Goal: Information Seeking & Learning: Learn about a topic

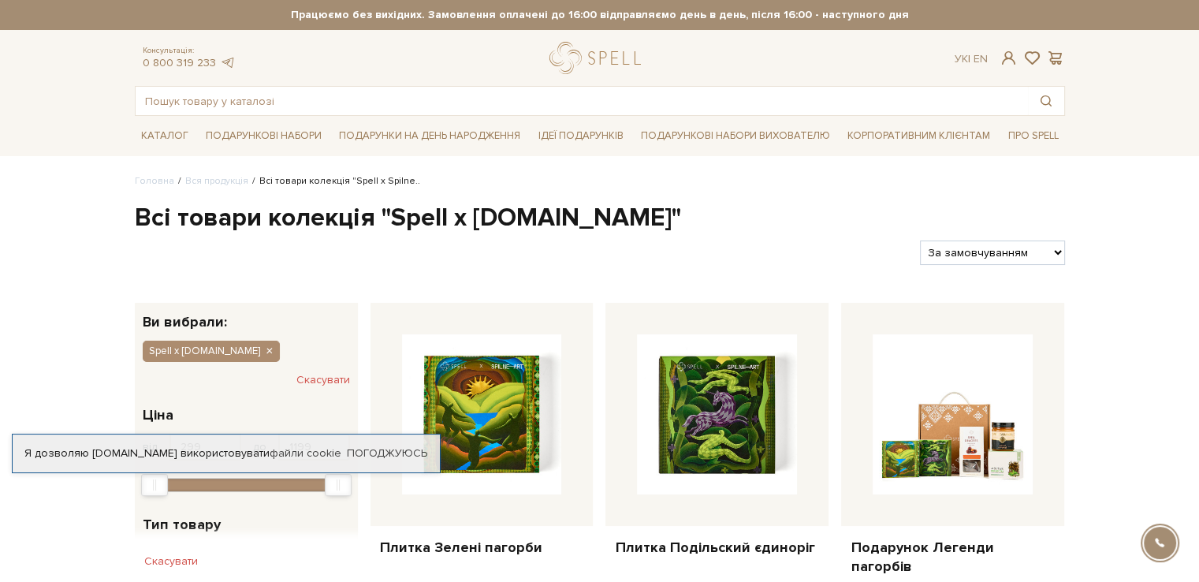
click at [1170, 206] on div "Головна Вся продукція Всі товари колекція "Spell x Spilne.. Всі товари колекція…" at bounding box center [599, 590] width 1199 height 832
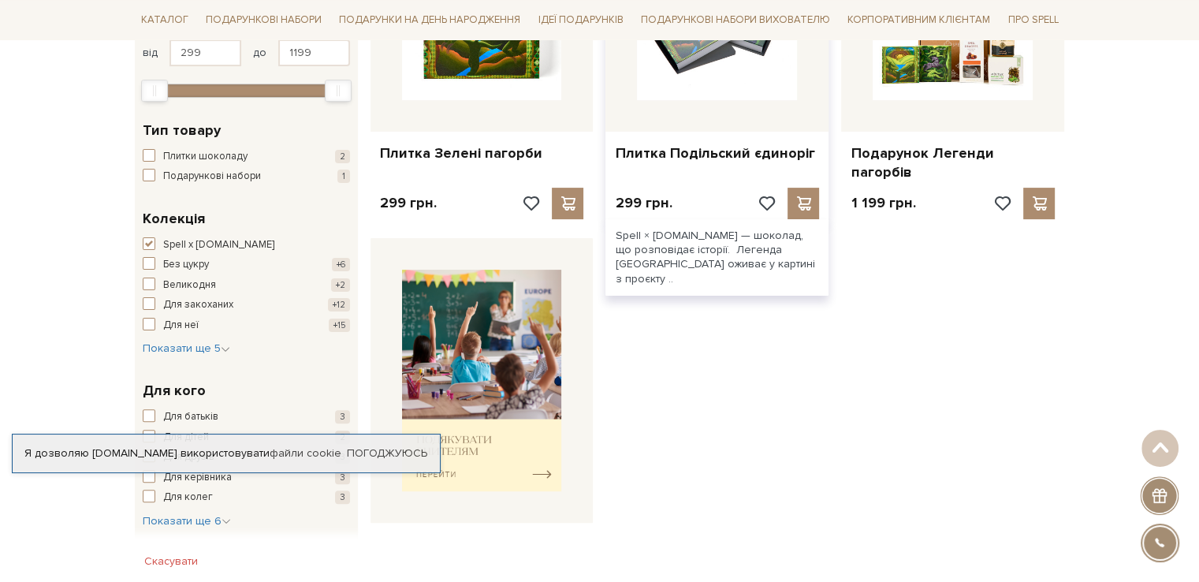
scroll to position [158, 0]
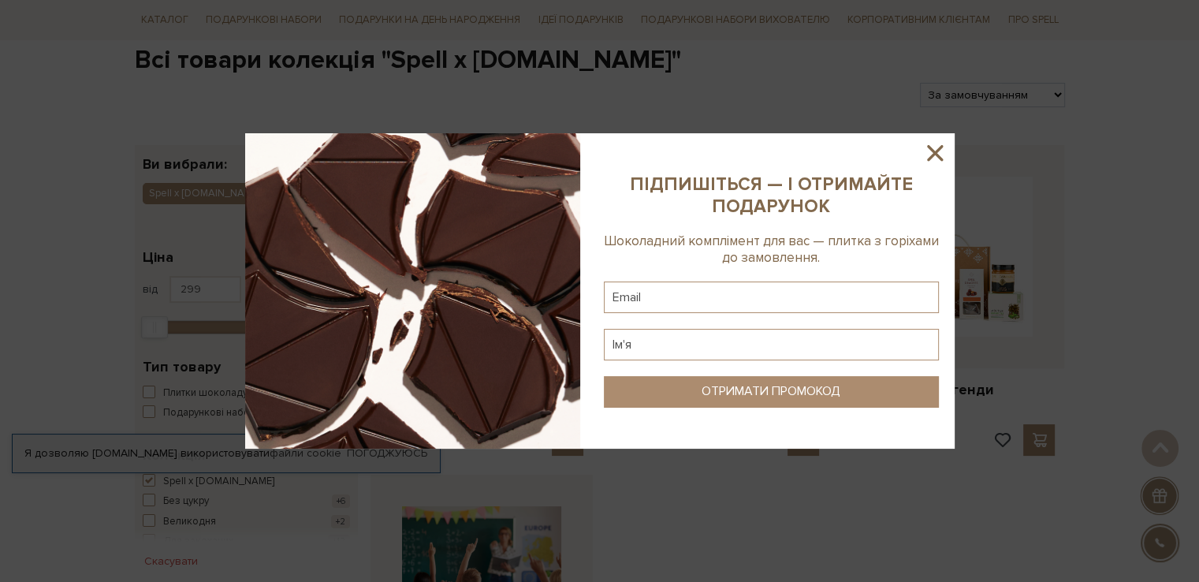
click at [936, 154] on icon at bounding box center [935, 153] width 16 height 16
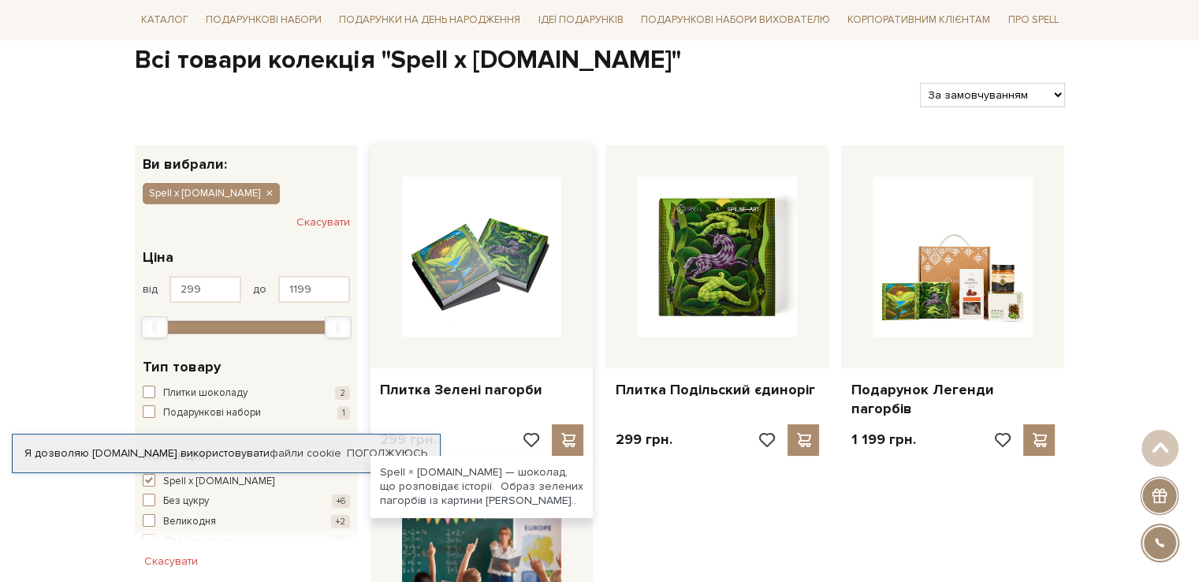
click at [538, 270] on img at bounding box center [482, 257] width 160 height 160
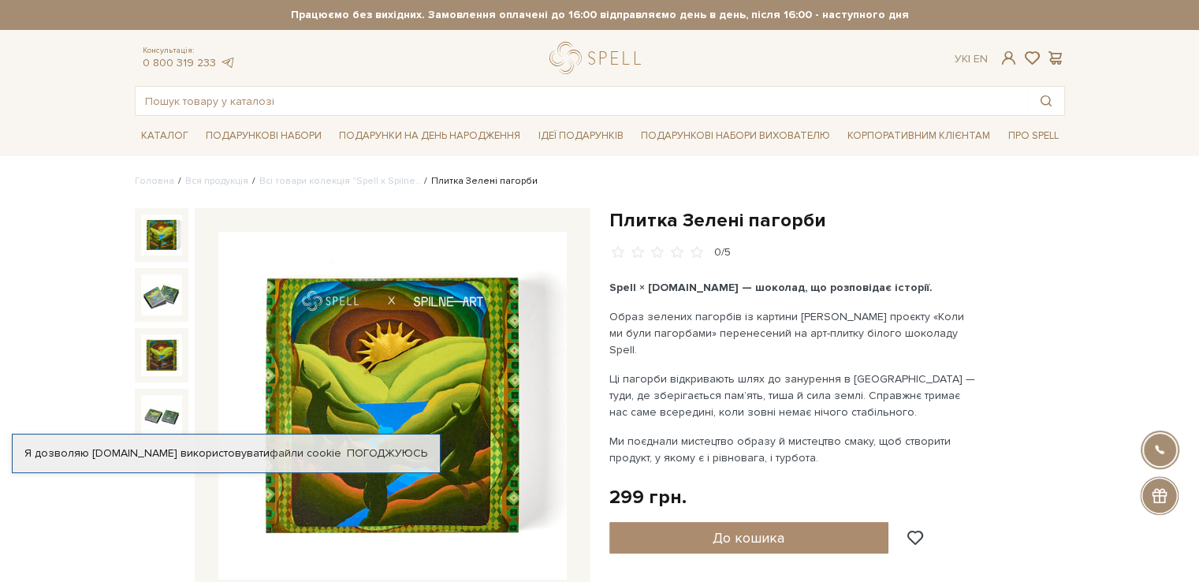
scroll to position [158, 0]
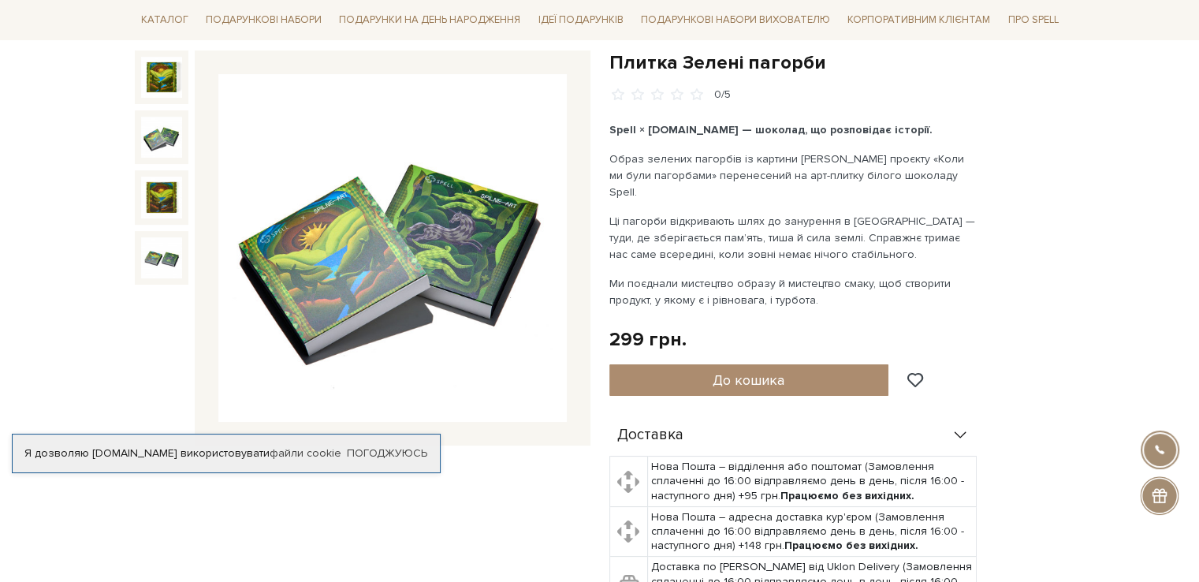
click at [173, 139] on img at bounding box center [161, 137] width 41 height 41
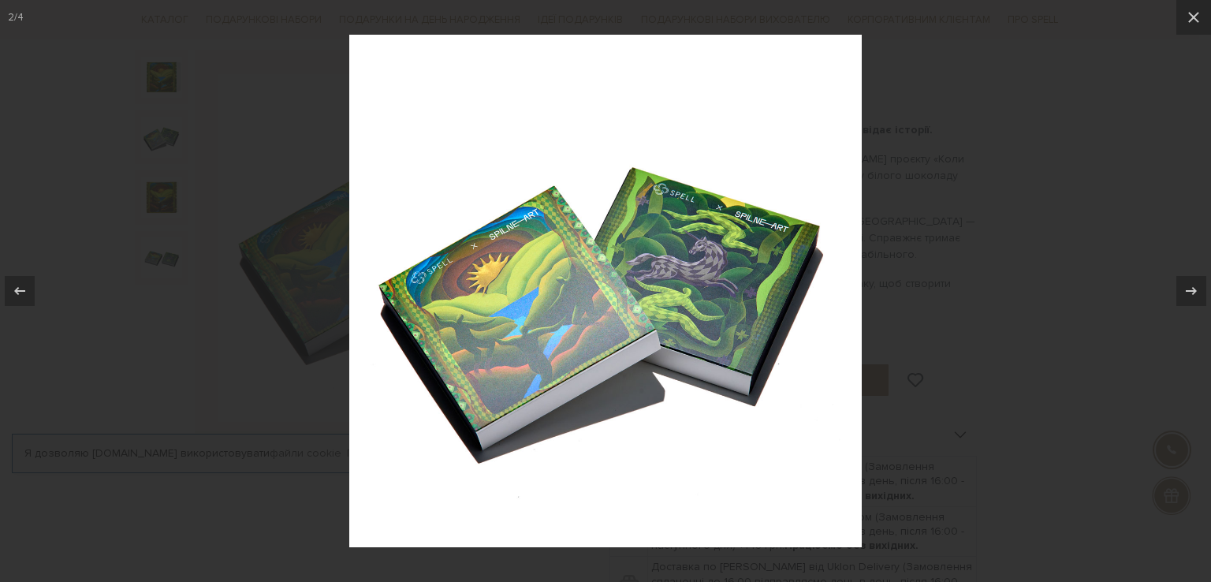
drag, startPoint x: 1062, startPoint y: 218, endPoint x: 431, endPoint y: 229, distance: 631.4
click at [1061, 218] on div at bounding box center [605, 291] width 1211 height 582
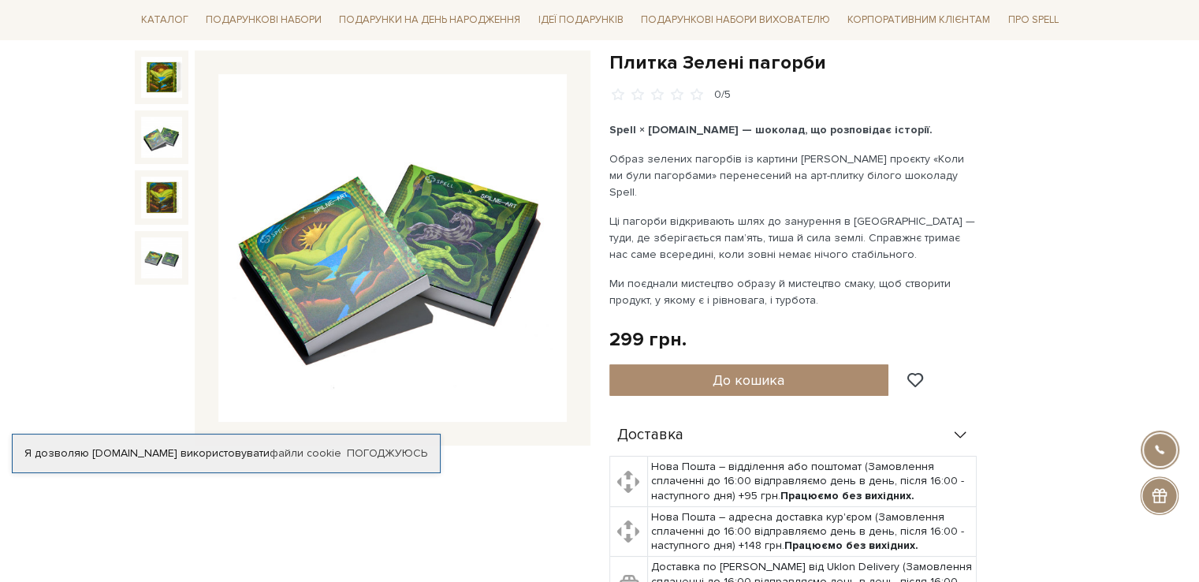
click at [176, 201] on img at bounding box center [161, 197] width 41 height 41
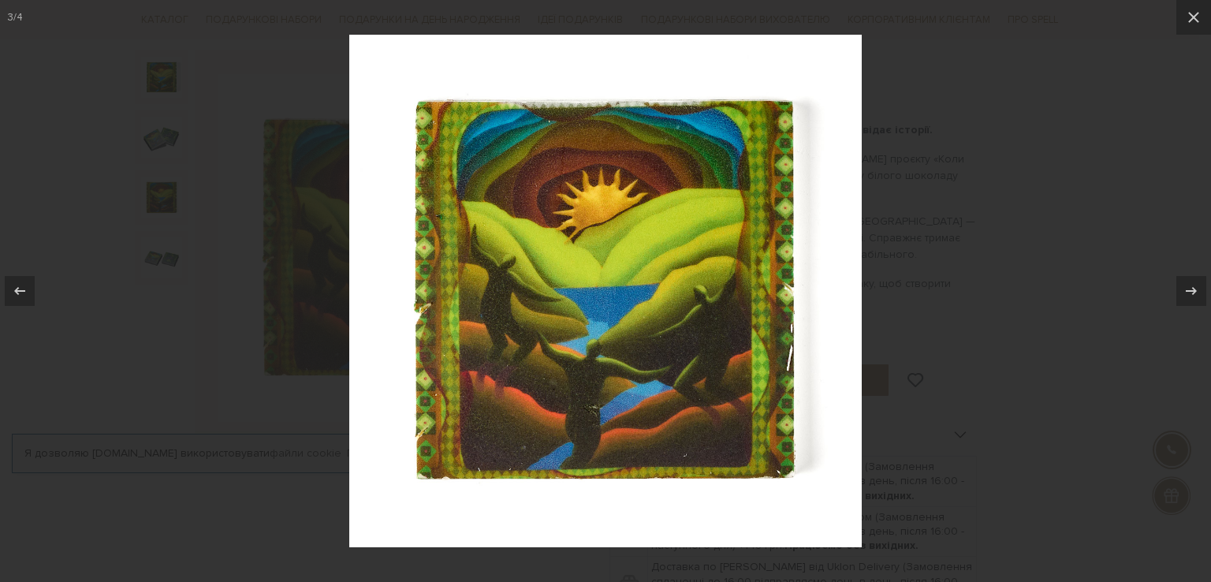
click at [206, 221] on div at bounding box center [605, 291] width 1211 height 582
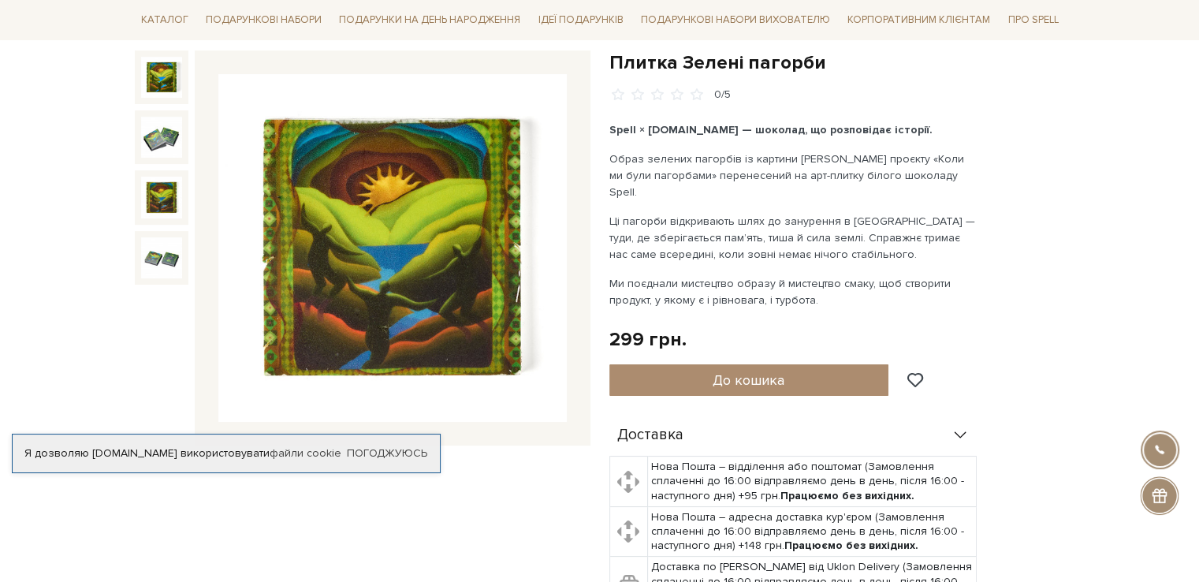
scroll to position [79, 0]
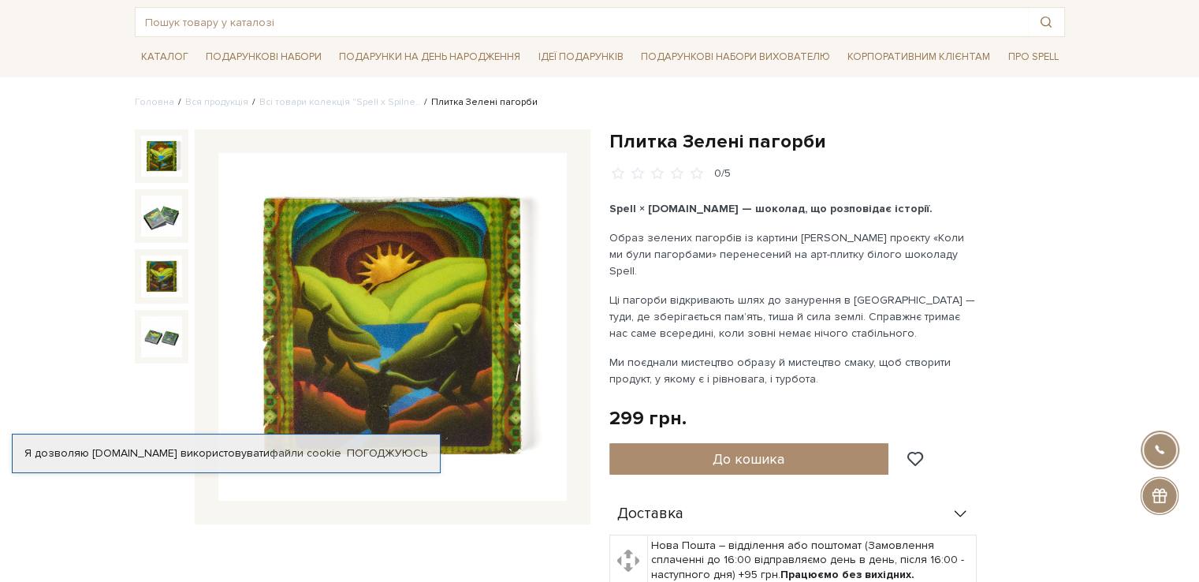
drag, startPoint x: 1079, startPoint y: 266, endPoint x: 1018, endPoint y: 289, distance: 65.1
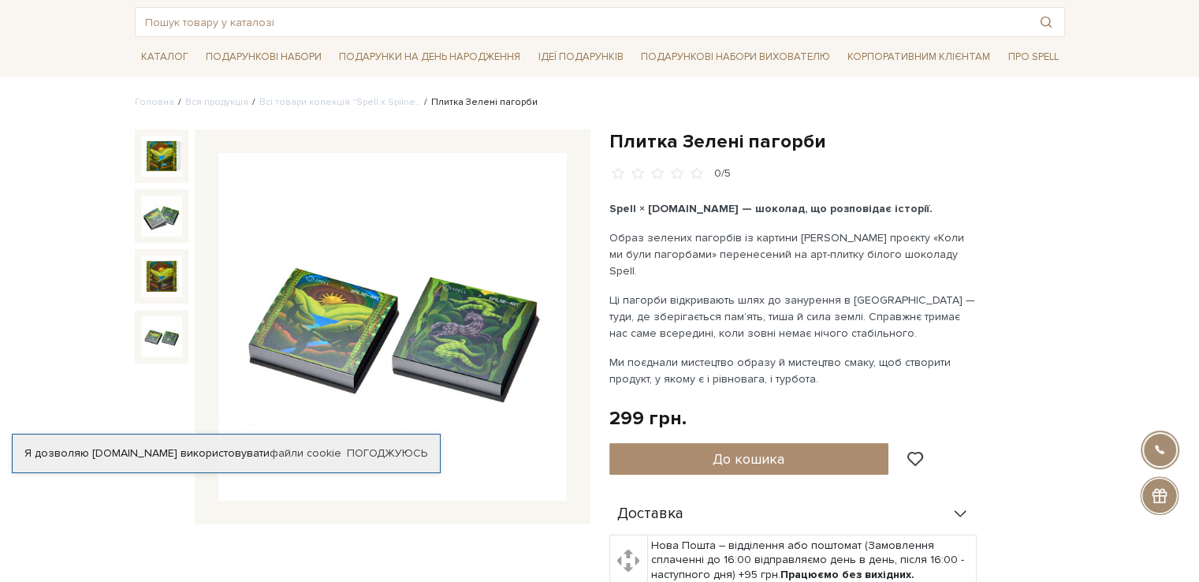
click at [172, 330] on img at bounding box center [161, 336] width 41 height 41
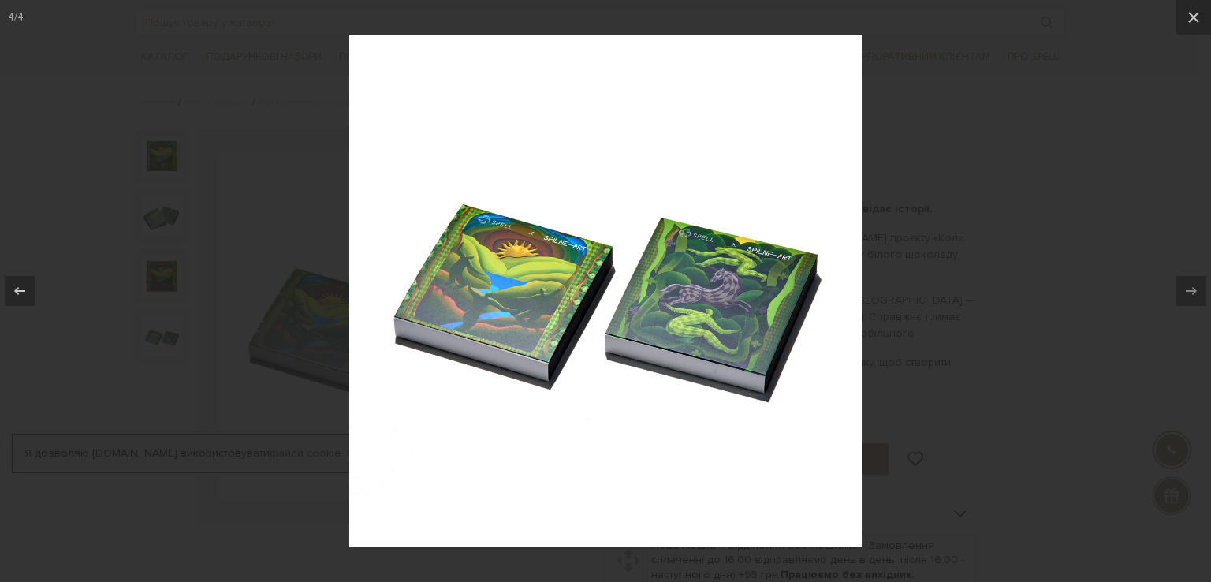
click at [1025, 234] on div at bounding box center [605, 291] width 1211 height 582
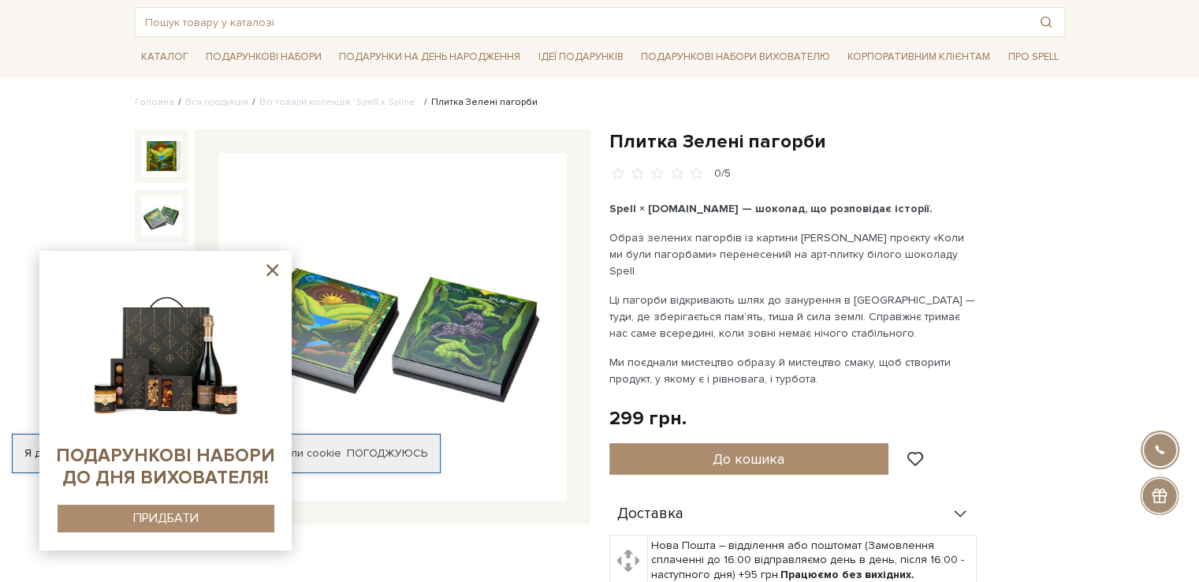
click at [274, 269] on icon at bounding box center [272, 270] width 20 height 20
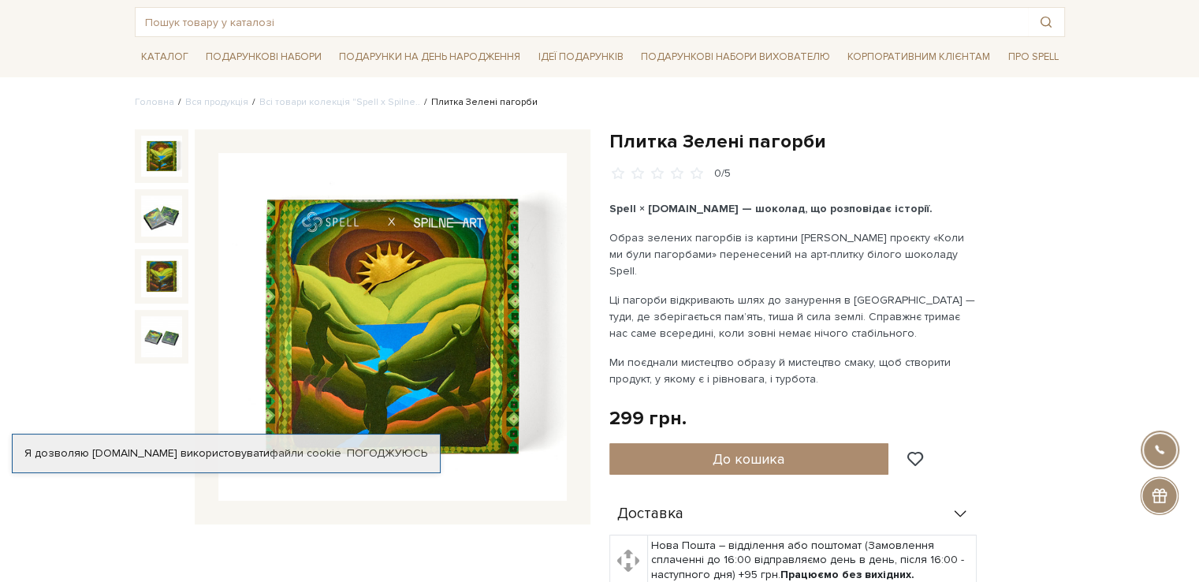
click at [173, 163] on img at bounding box center [161, 156] width 41 height 41
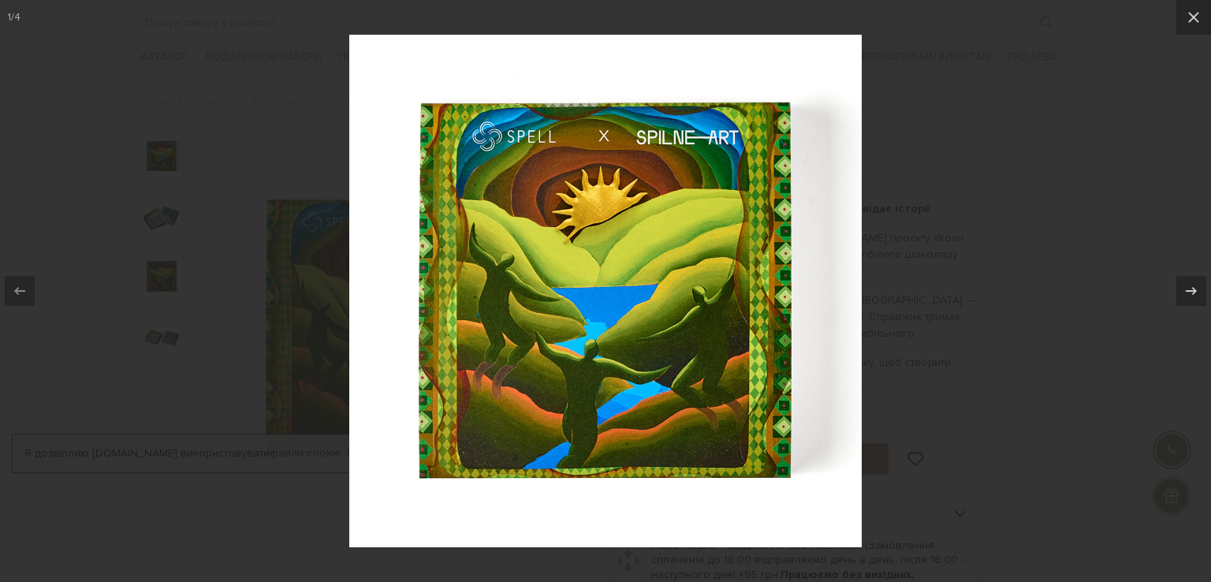
click at [1106, 162] on div at bounding box center [605, 291] width 1211 height 582
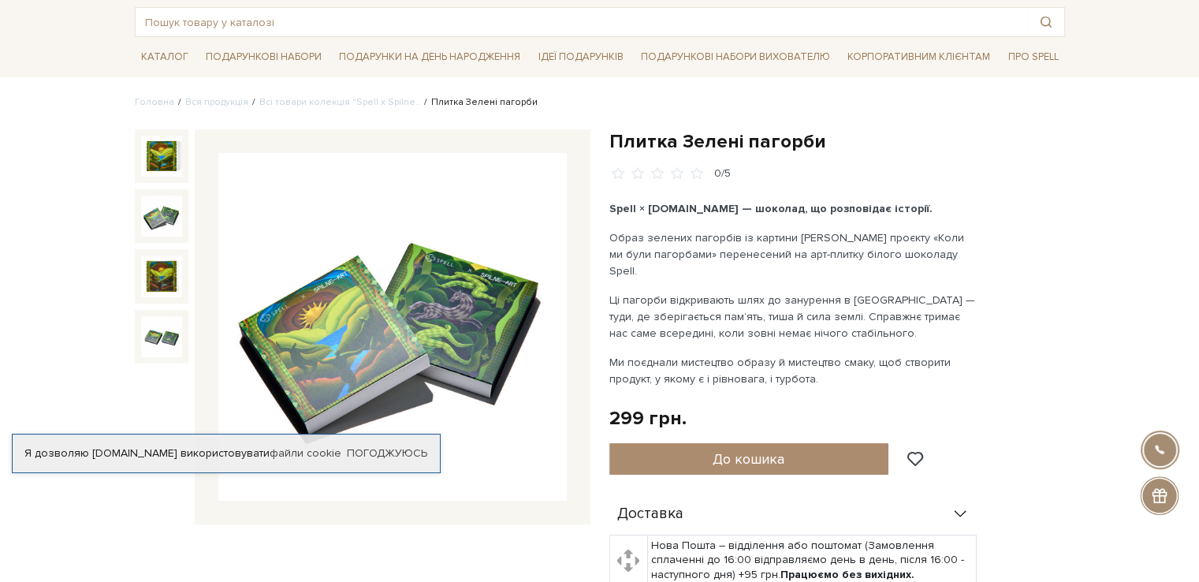
click at [154, 221] on img at bounding box center [161, 215] width 41 height 41
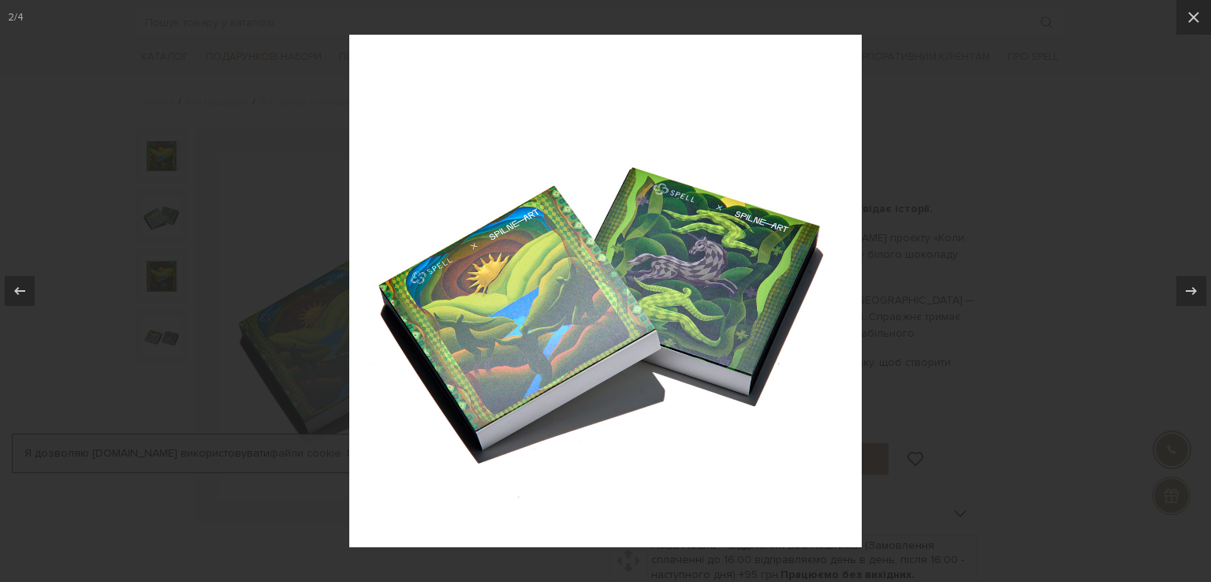
click at [1070, 192] on div at bounding box center [605, 291] width 1211 height 582
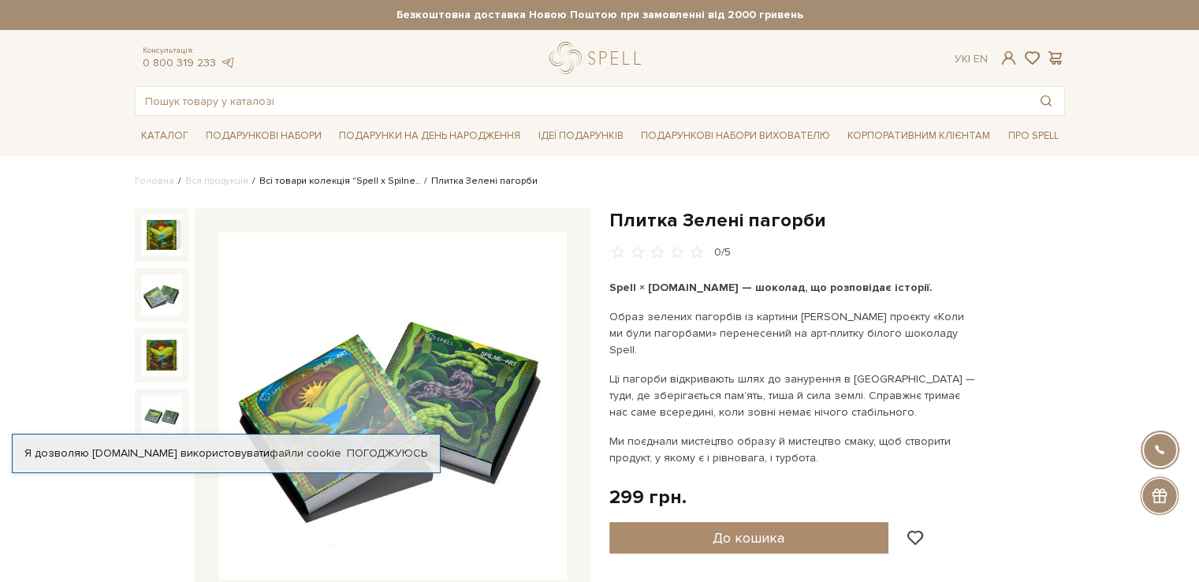
click at [370, 182] on link "Всі товари колекція "Spell x Spilne.." at bounding box center [339, 181] width 161 height 12
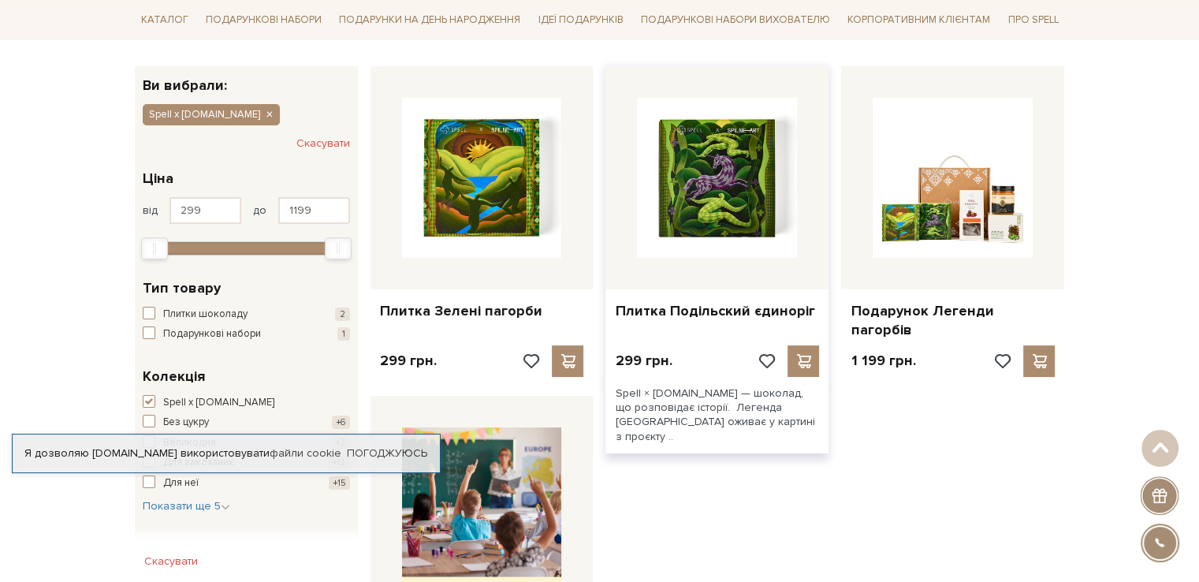
scroll to position [394, 0]
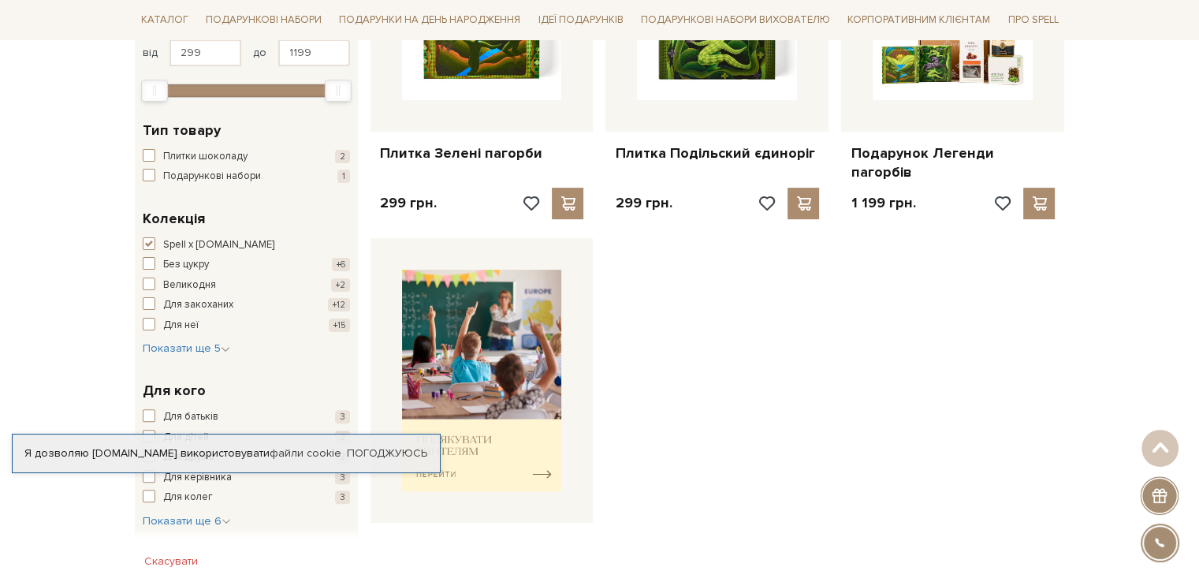
click at [886, 445] on div "Плитка Зелені пагорби 299 грн." at bounding box center [717, 209] width 707 height 627
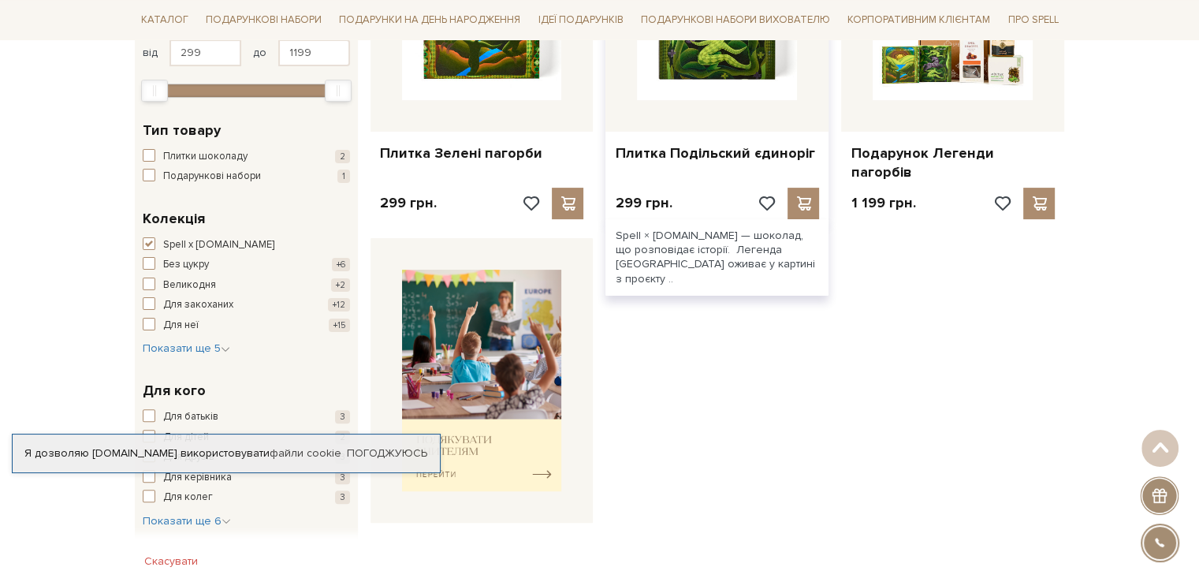
scroll to position [79, 0]
